Goal: Task Accomplishment & Management: Use online tool/utility

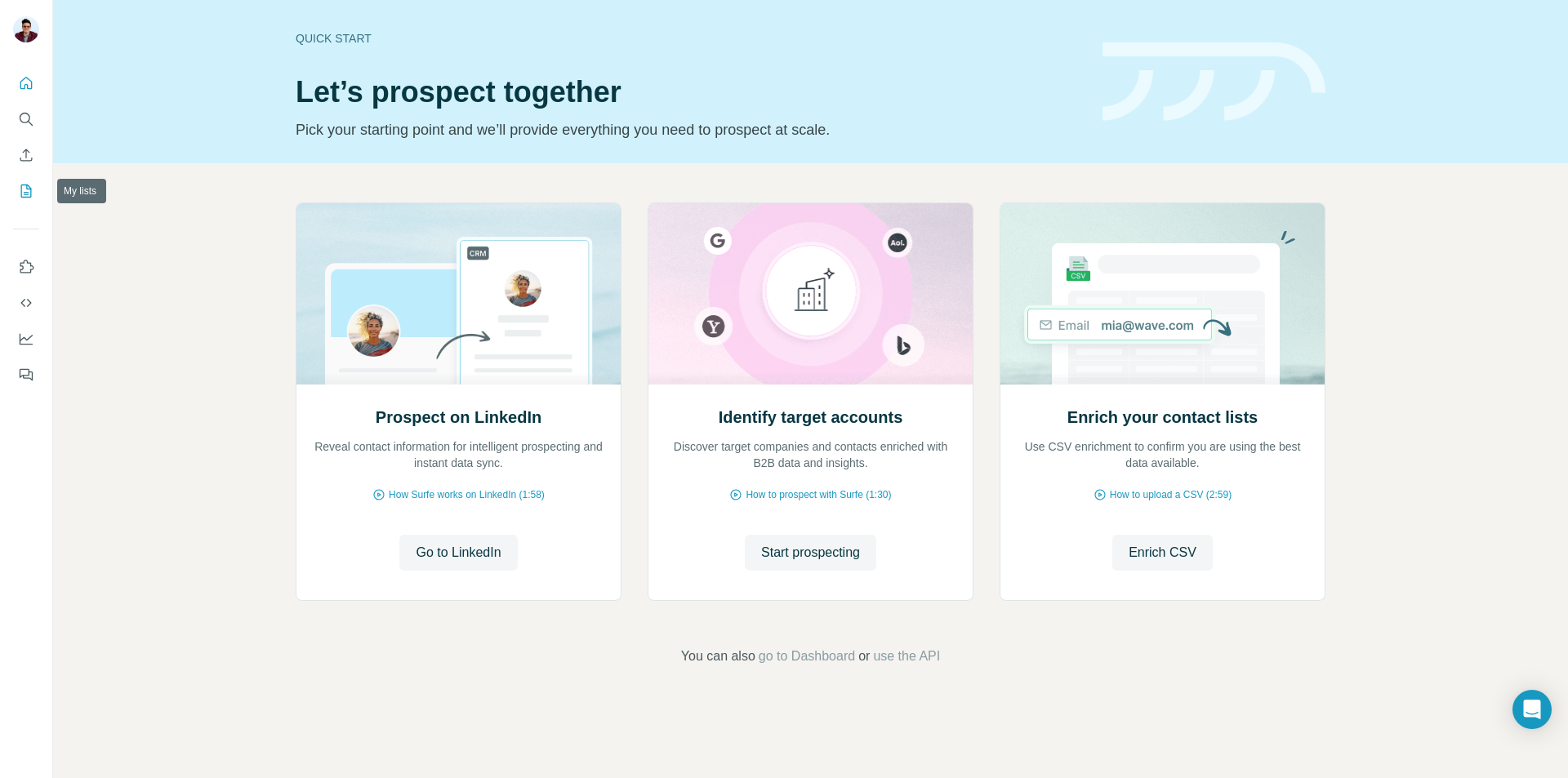
click at [24, 191] on icon "My lists" at bounding box center [26, 190] width 16 height 16
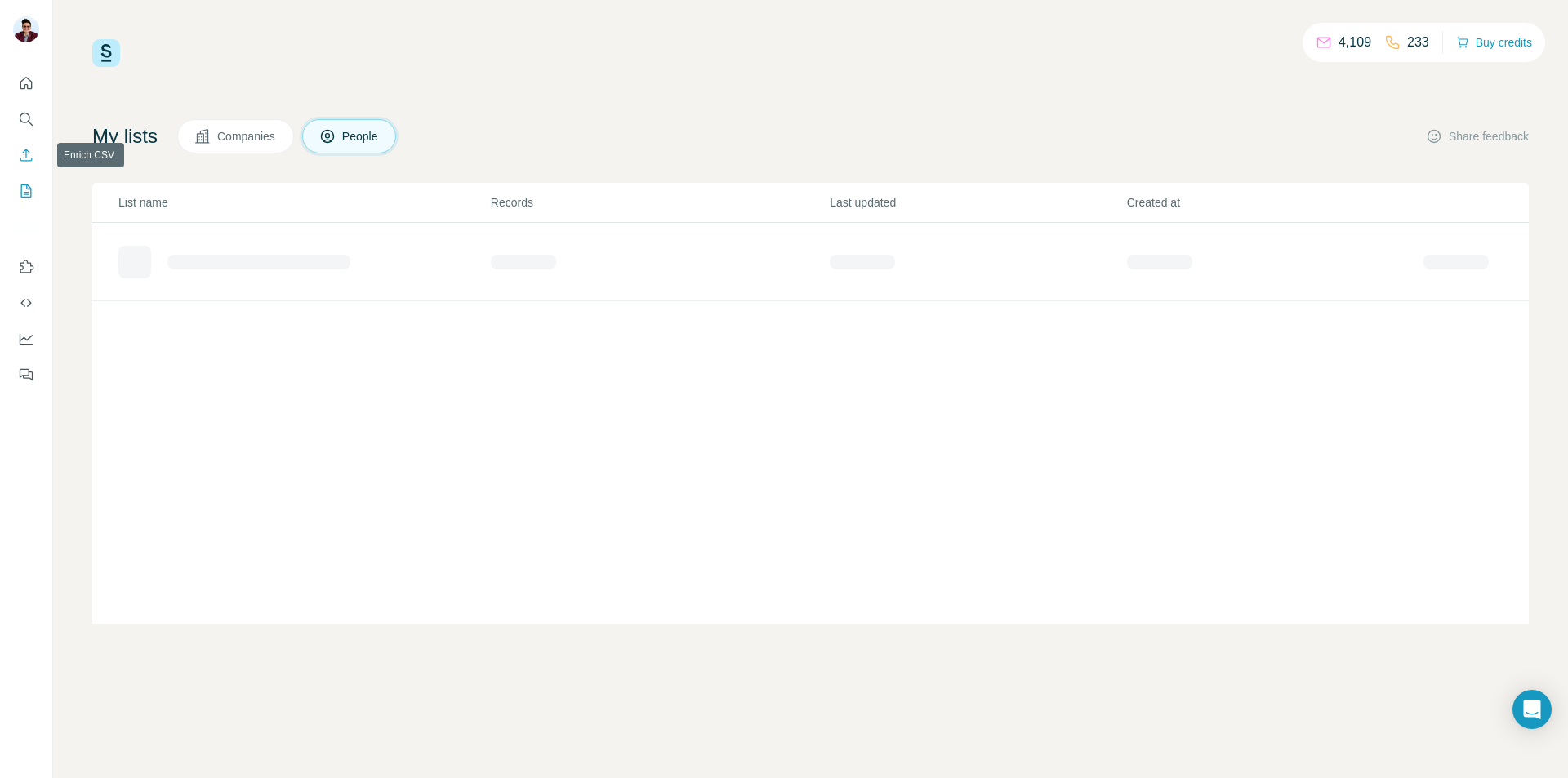
click at [22, 157] on icon "Enrich CSV" at bounding box center [26, 154] width 16 height 16
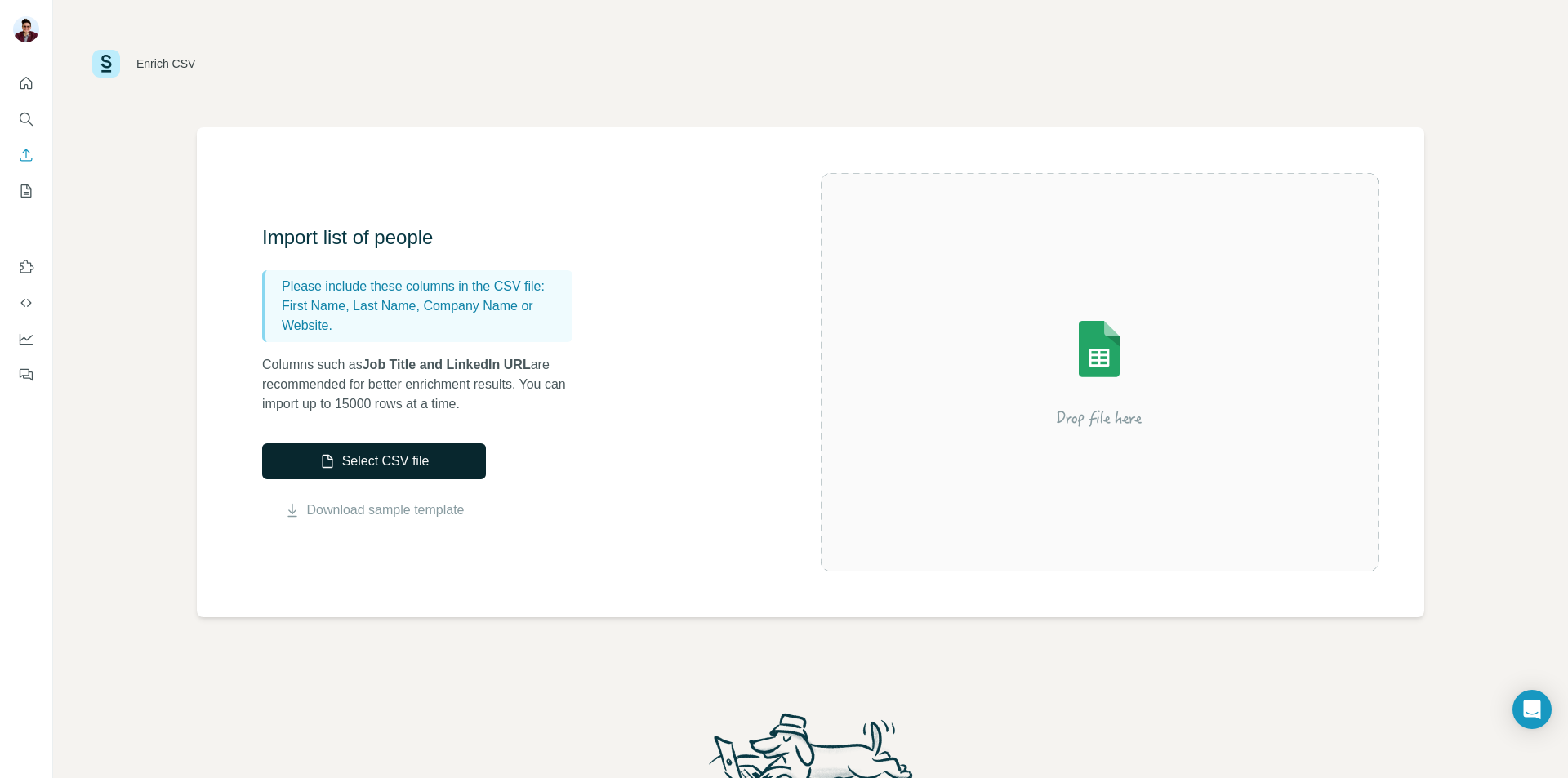
click at [406, 457] on button "Select CSV file" at bounding box center [374, 461] width 224 height 36
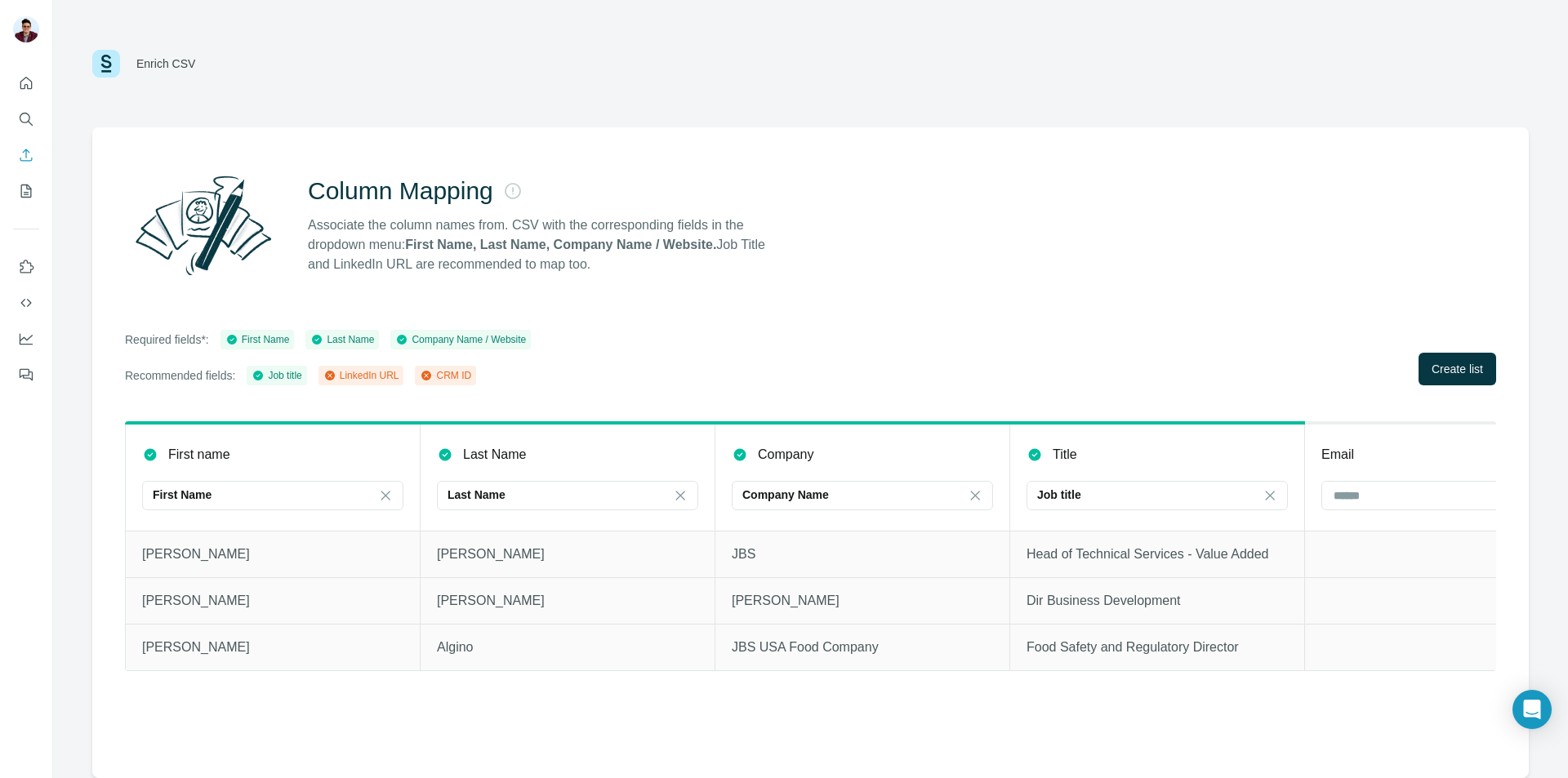
click at [1045, 291] on div "Column Mapping Associate the column names from. CSV with the corresponding fiel…" at bounding box center [810, 452] width 1436 height 650
click at [1477, 364] on span "Create list" at bounding box center [1457, 369] width 52 height 16
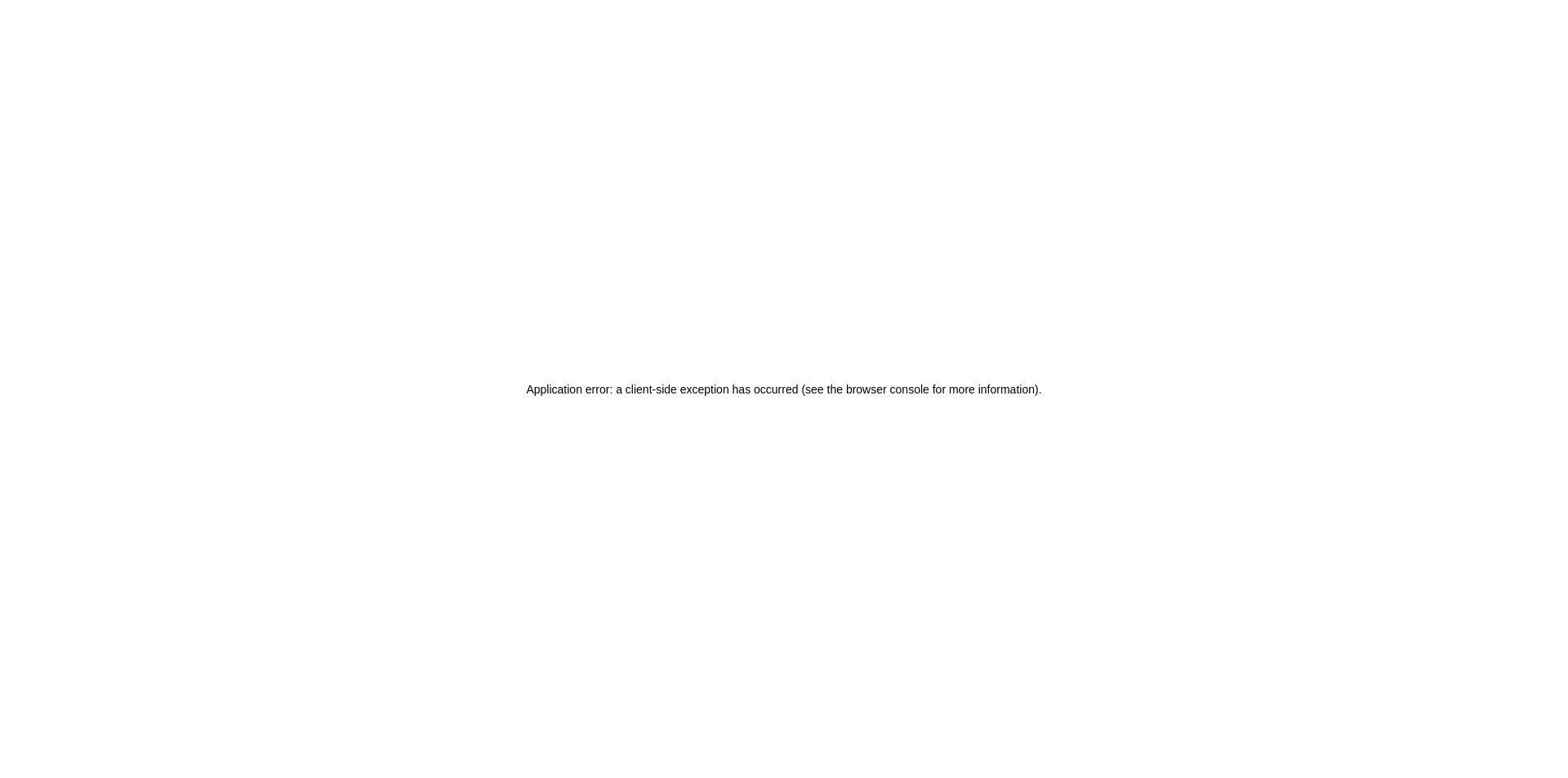
click at [1082, 404] on div "Application error: a client-side exception has occurred (see the browser consol…" at bounding box center [784, 389] width 1568 height 778
